Goal: Register for event/course

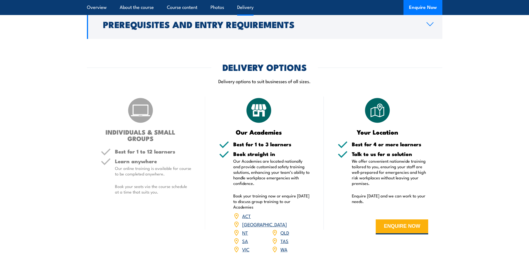
scroll to position [1527, 0]
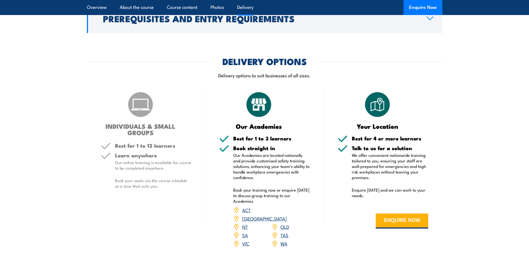
click at [247, 240] on link "VIC" at bounding box center [245, 243] width 7 height 7
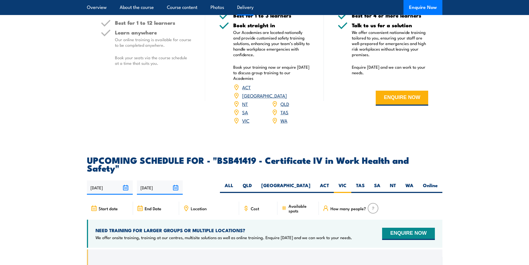
scroll to position [1645, 0]
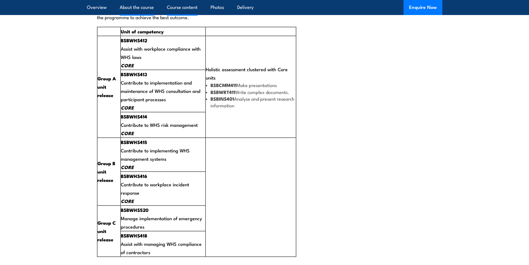
scroll to position [999, 0]
